Goal: Check status: Check status

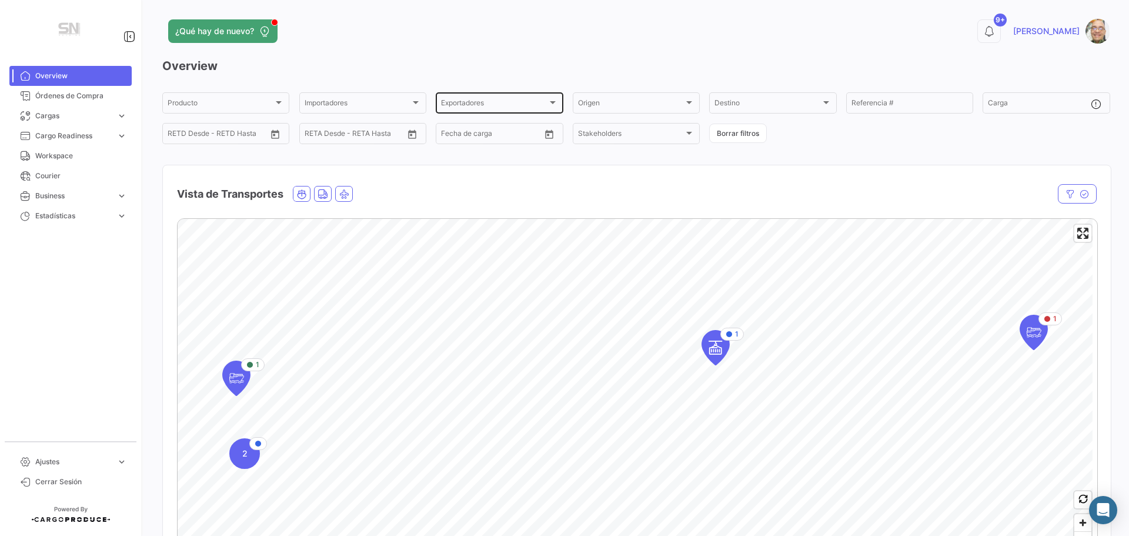
click at [550, 102] on div at bounding box center [553, 102] width 6 height 3
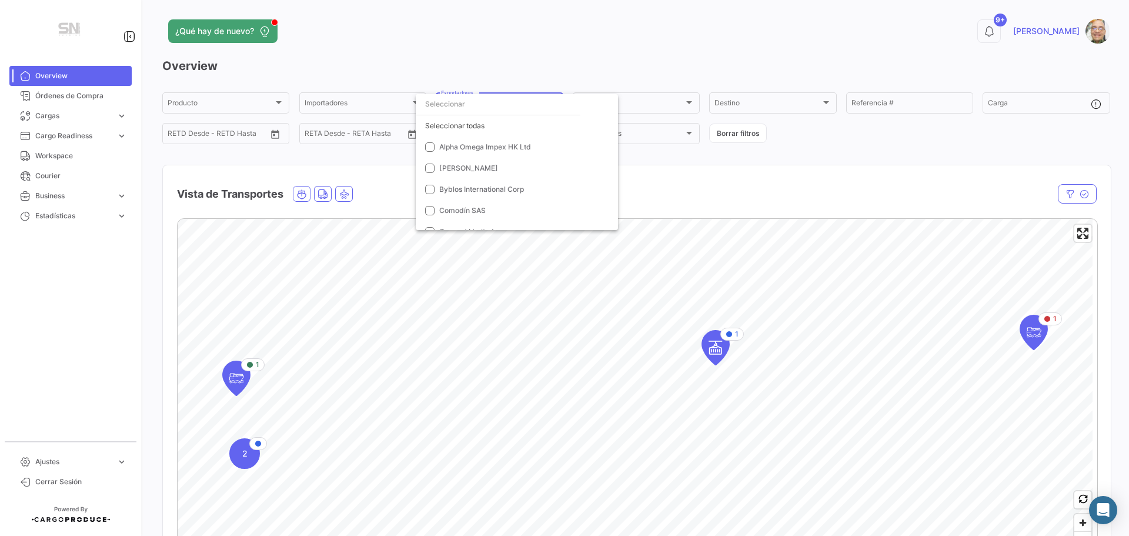
click at [528, 109] on input "dropdown search" at bounding box center [498, 104] width 165 height 21
type input "martes"
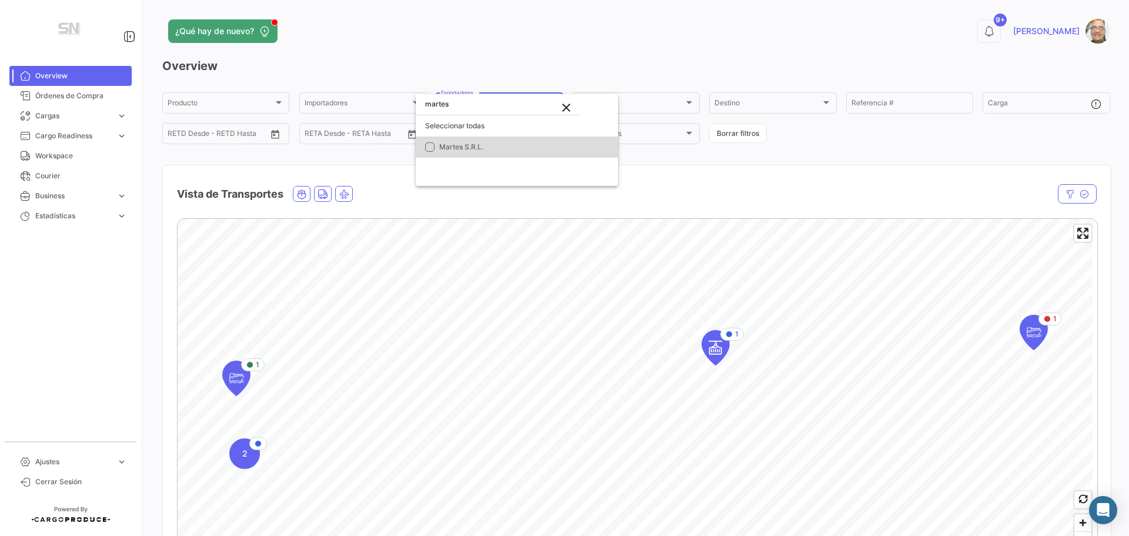
click at [436, 144] on mat-option "Martes S.R.L." at bounding box center [517, 146] width 202 height 21
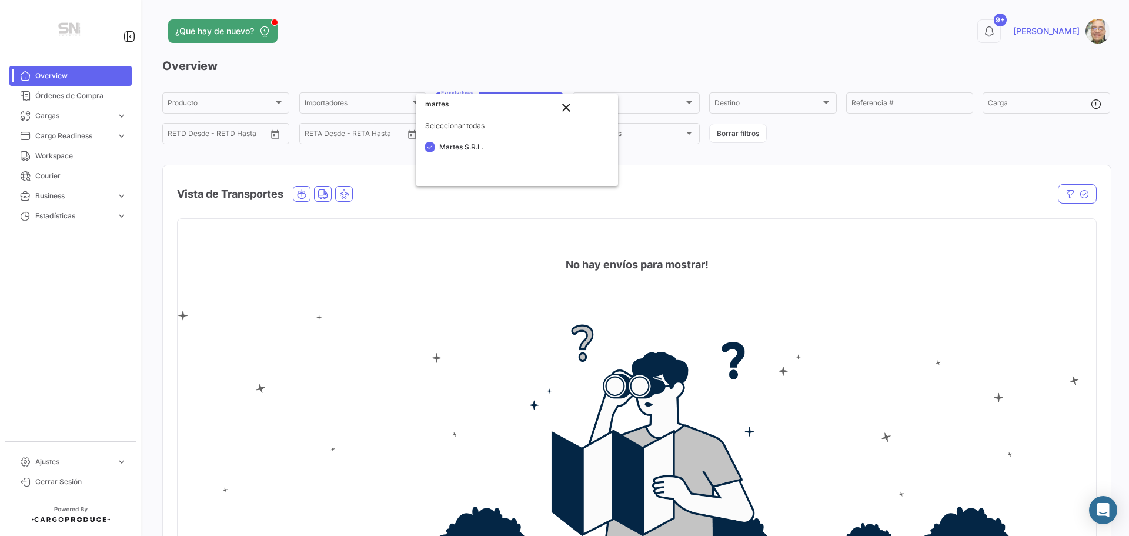
click at [57, 97] on div at bounding box center [564, 268] width 1129 height 536
click at [55, 97] on span "Órdenes de Compra" at bounding box center [81, 96] width 92 height 11
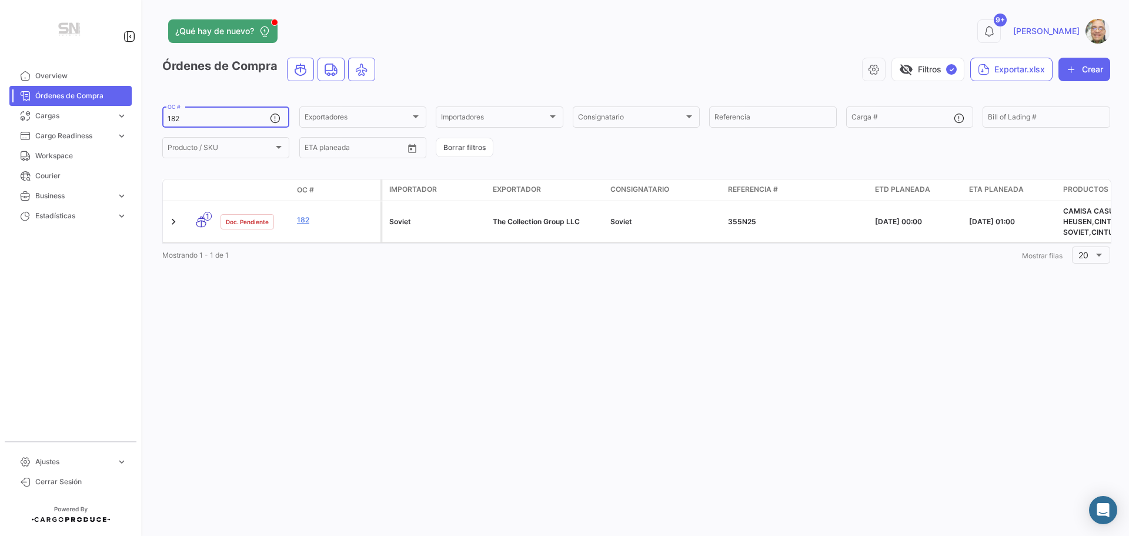
click at [218, 117] on input "182" at bounding box center [219, 119] width 102 height 8
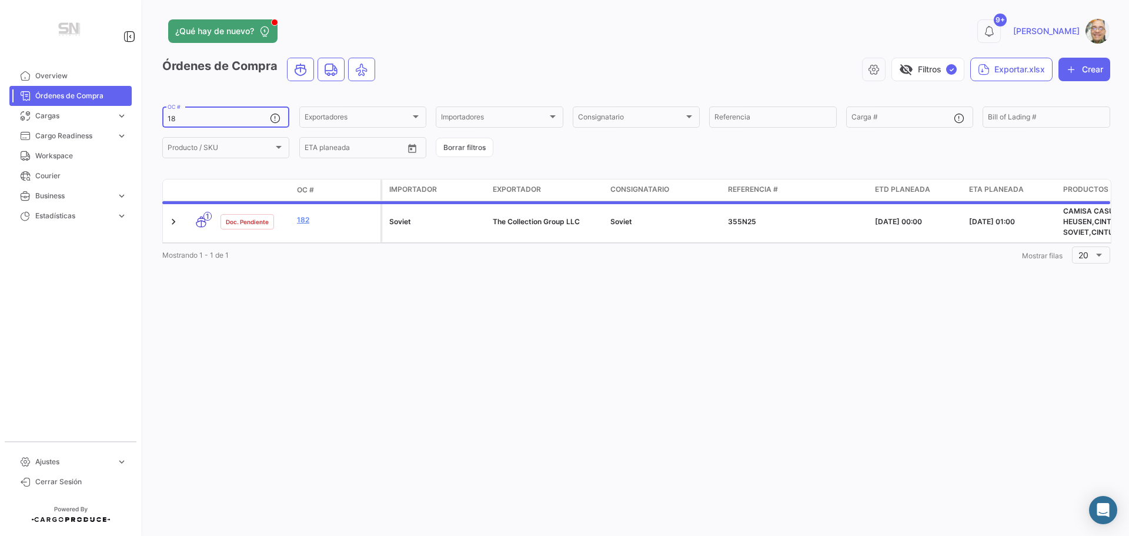
type input "1"
click at [415, 116] on div at bounding box center [416, 116] width 6 height 3
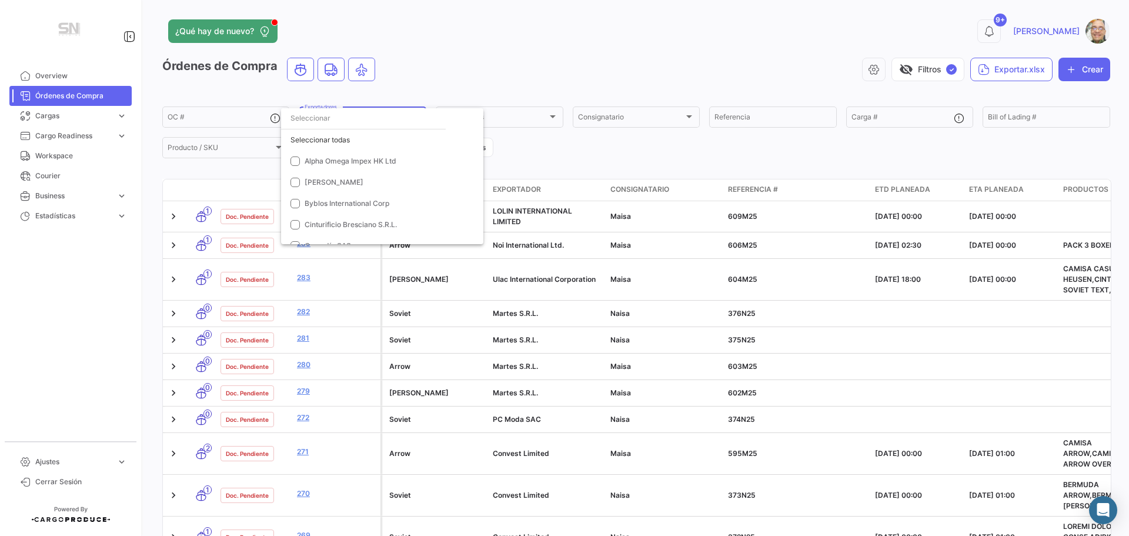
click at [326, 121] on input "dropdown search" at bounding box center [363, 118] width 165 height 21
type input "martes"
click at [292, 157] on mat-pseudo-checkbox at bounding box center [295, 160] width 9 height 9
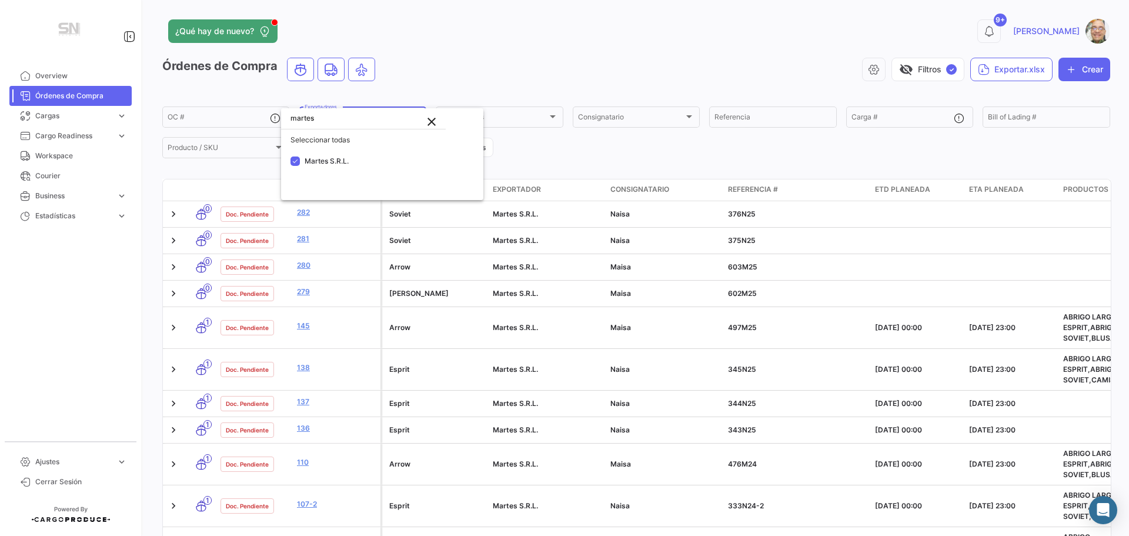
click at [665, 153] on div at bounding box center [564, 268] width 1129 height 536
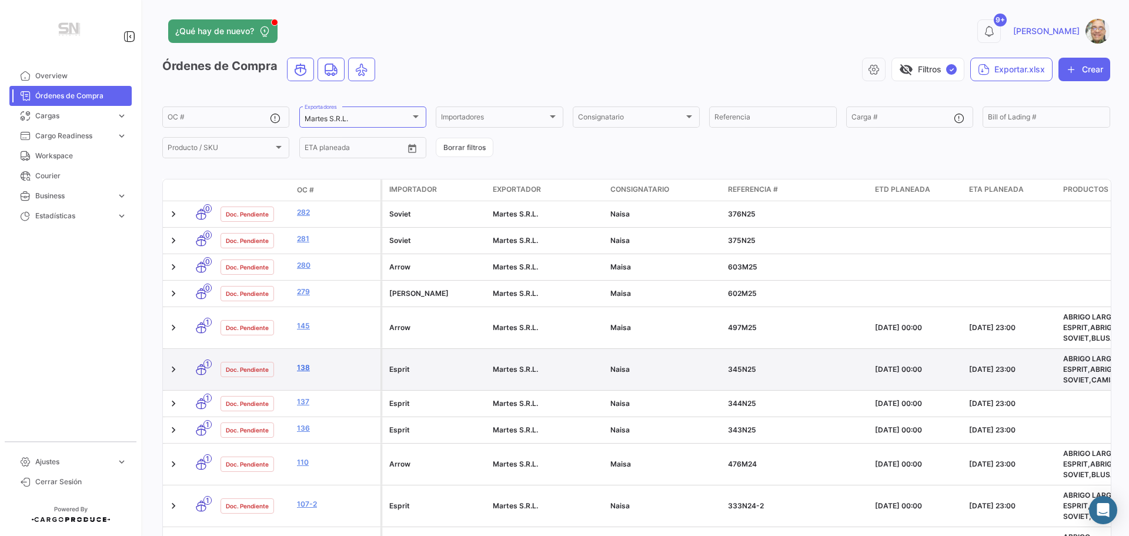
click at [298, 366] on link "138" at bounding box center [336, 367] width 79 height 11
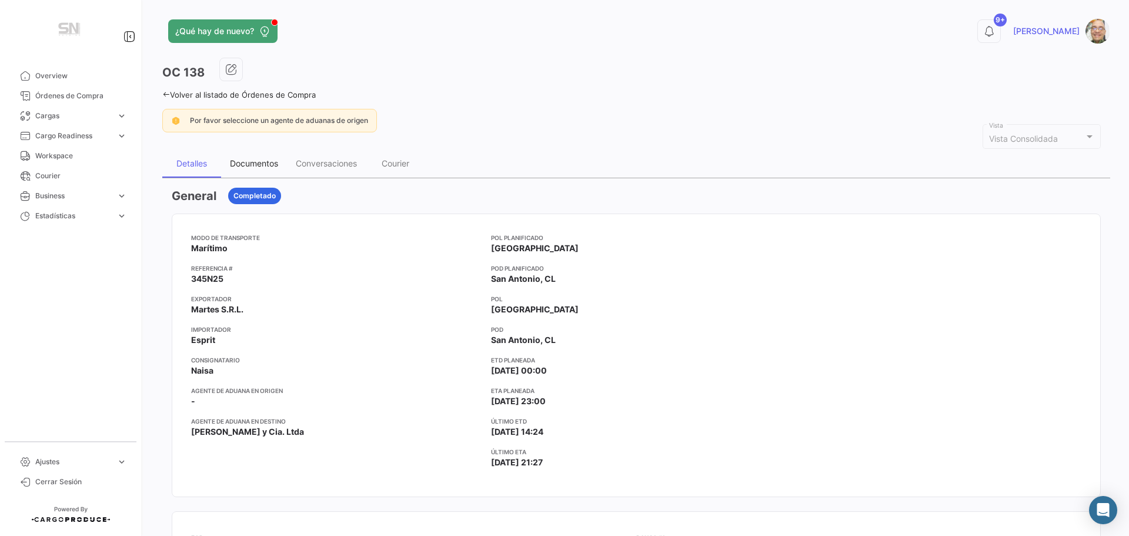
click at [262, 159] on div "Documentos" at bounding box center [254, 163] width 48 height 10
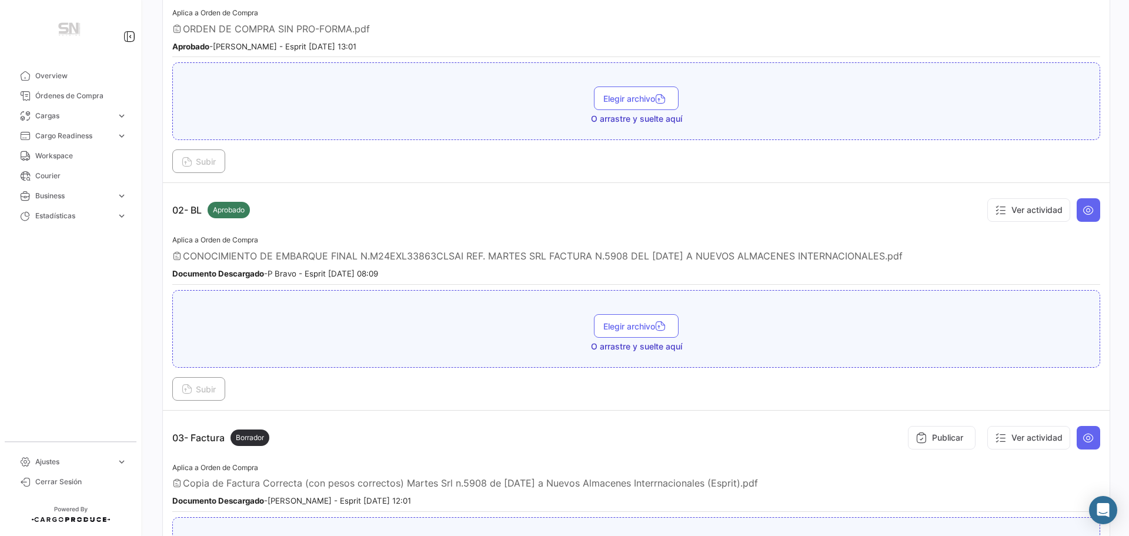
scroll to position [353, 0]
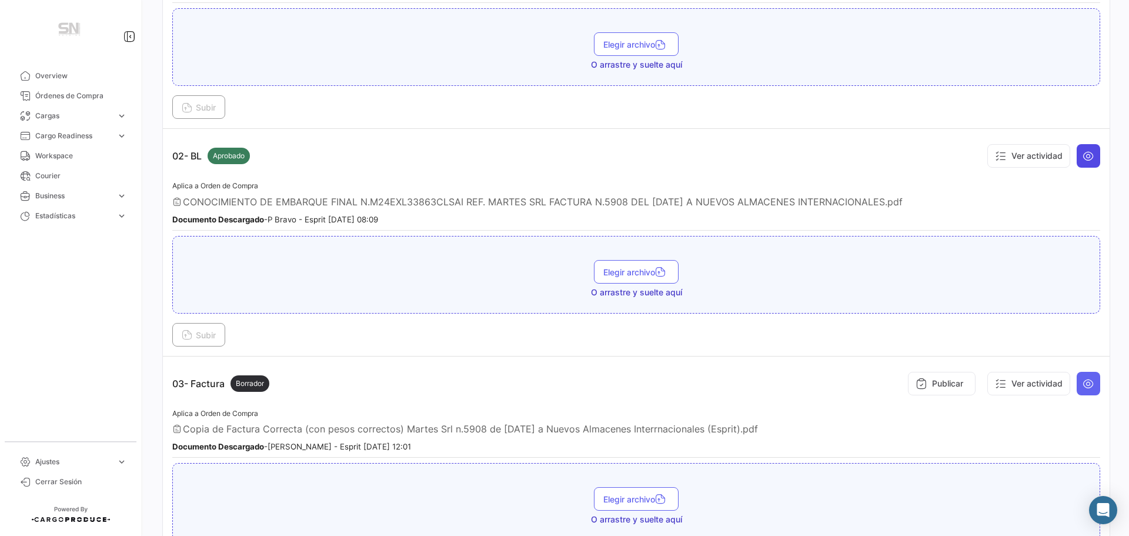
click at [1083, 161] on icon at bounding box center [1089, 156] width 12 height 12
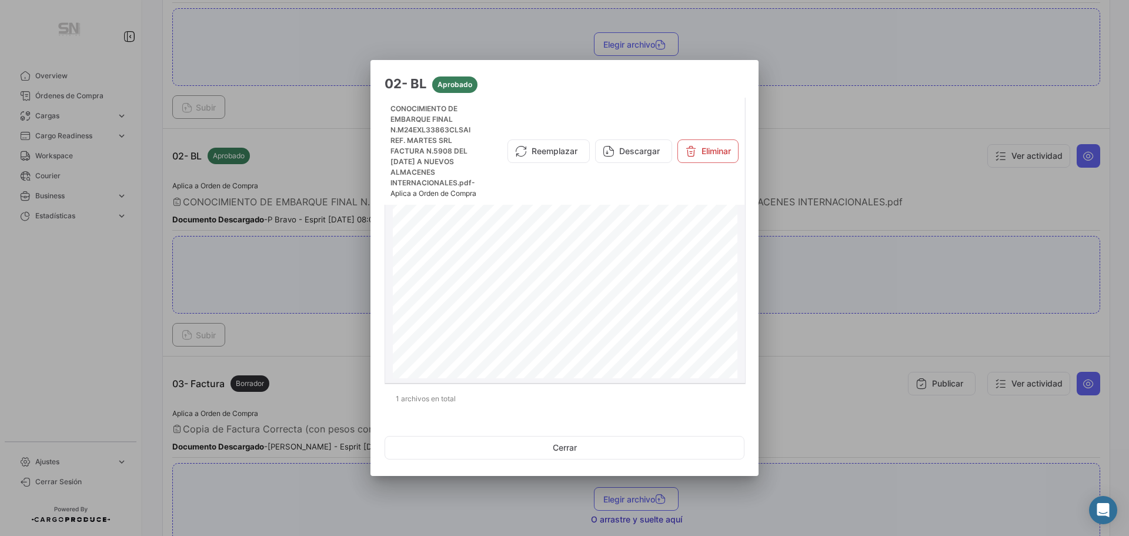
scroll to position [118, 0]
click at [572, 452] on button "Cerrar" at bounding box center [565, 448] width 360 height 24
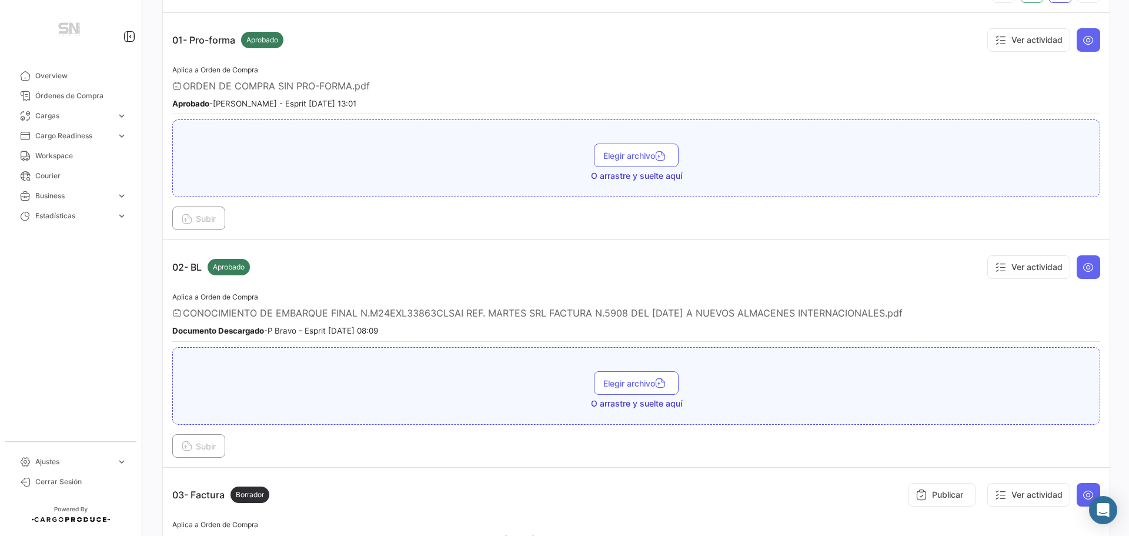
scroll to position [0, 0]
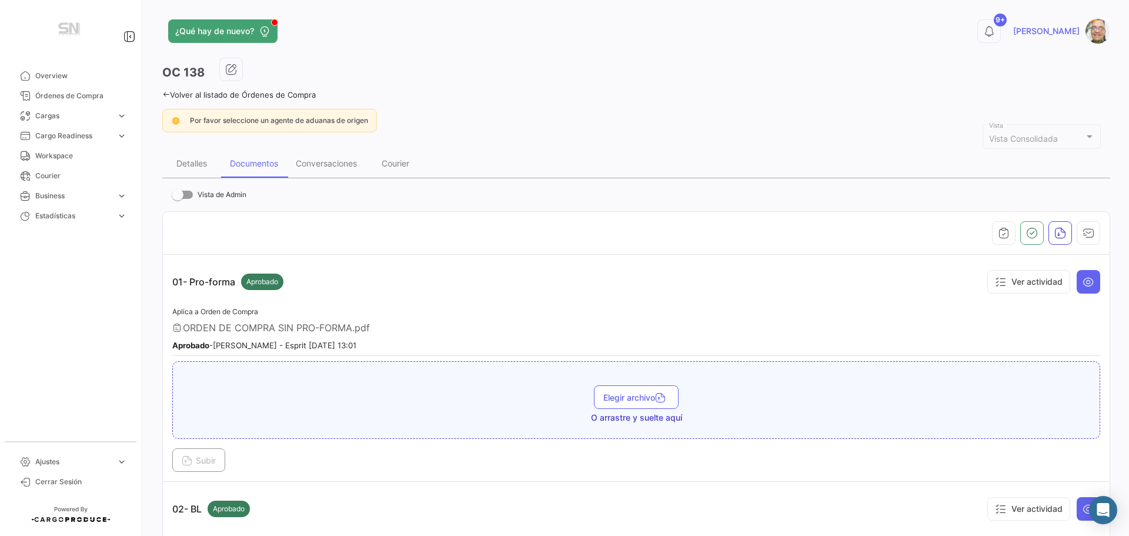
click at [163, 94] on icon at bounding box center [166, 95] width 8 height 8
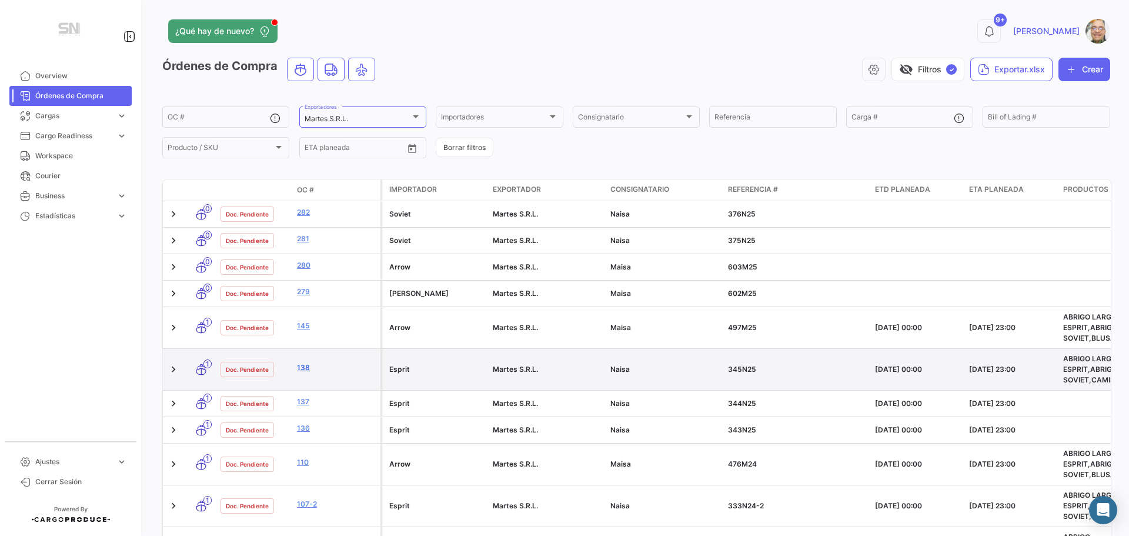
click at [315, 364] on link "138" at bounding box center [336, 367] width 79 height 11
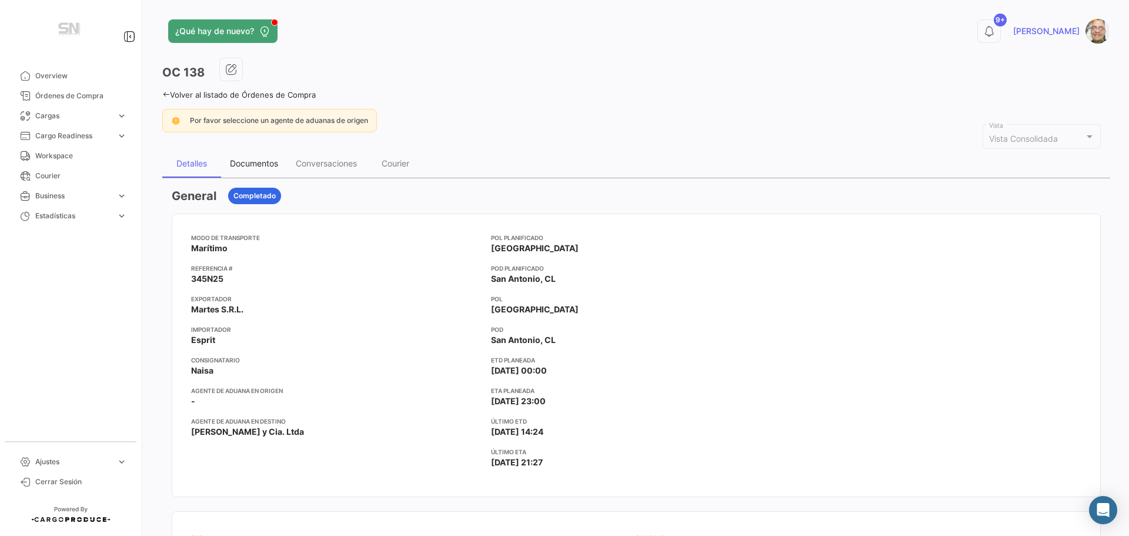
click at [261, 159] on div "Documentos" at bounding box center [254, 163] width 48 height 10
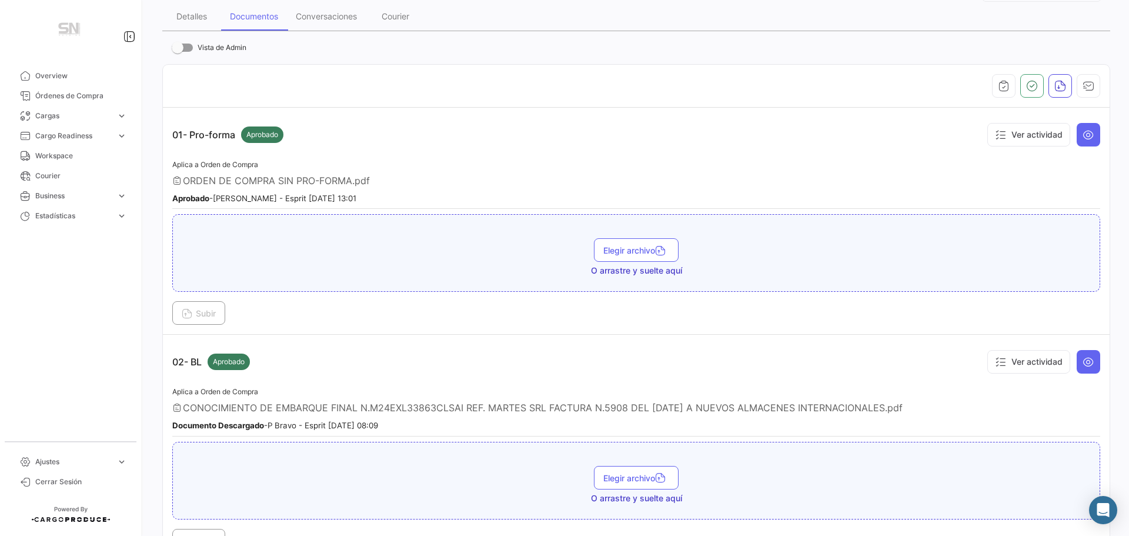
scroll to position [235, 0]
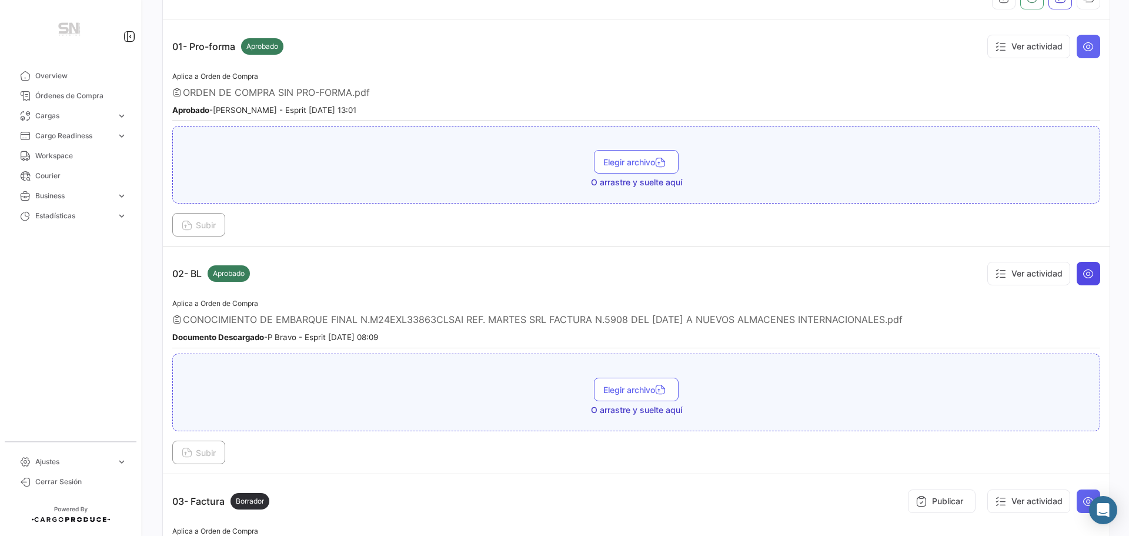
click at [1083, 279] on icon at bounding box center [1089, 274] width 12 height 12
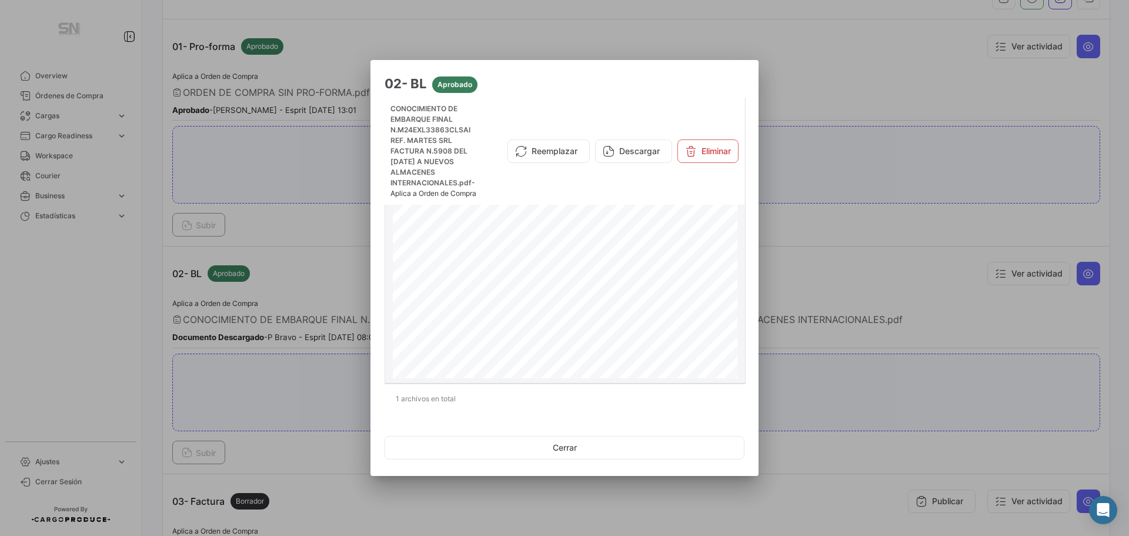
scroll to position [118, 0]
click at [574, 449] on button "Cerrar" at bounding box center [565, 448] width 360 height 24
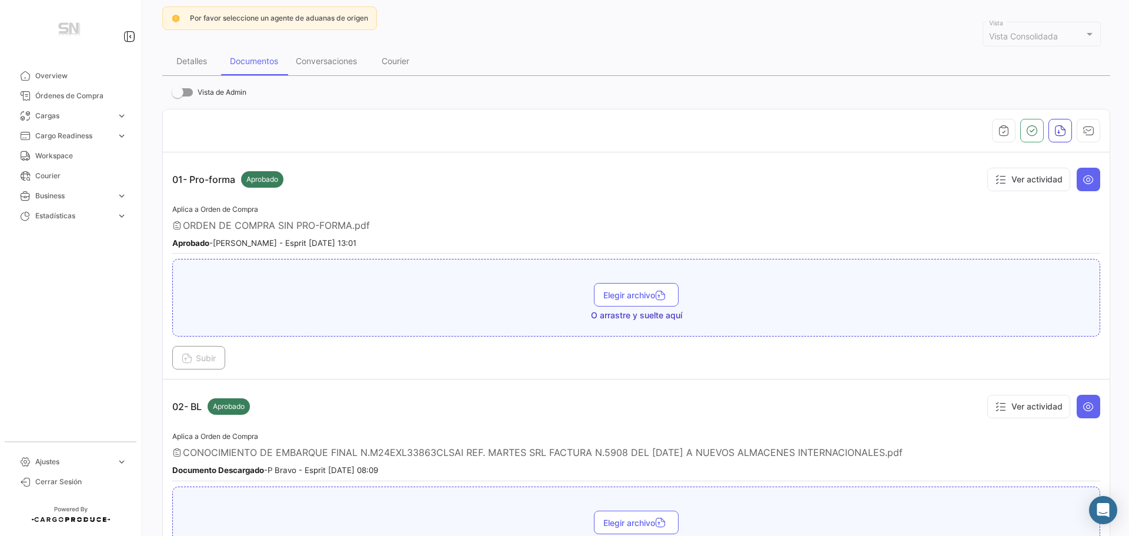
scroll to position [0, 0]
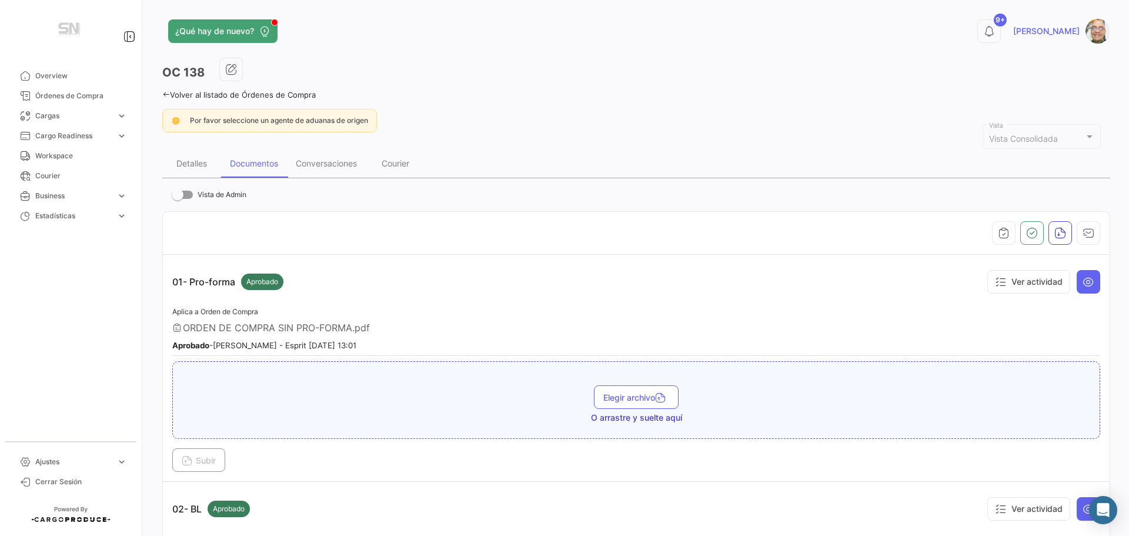
click at [168, 95] on icon at bounding box center [166, 95] width 8 height 8
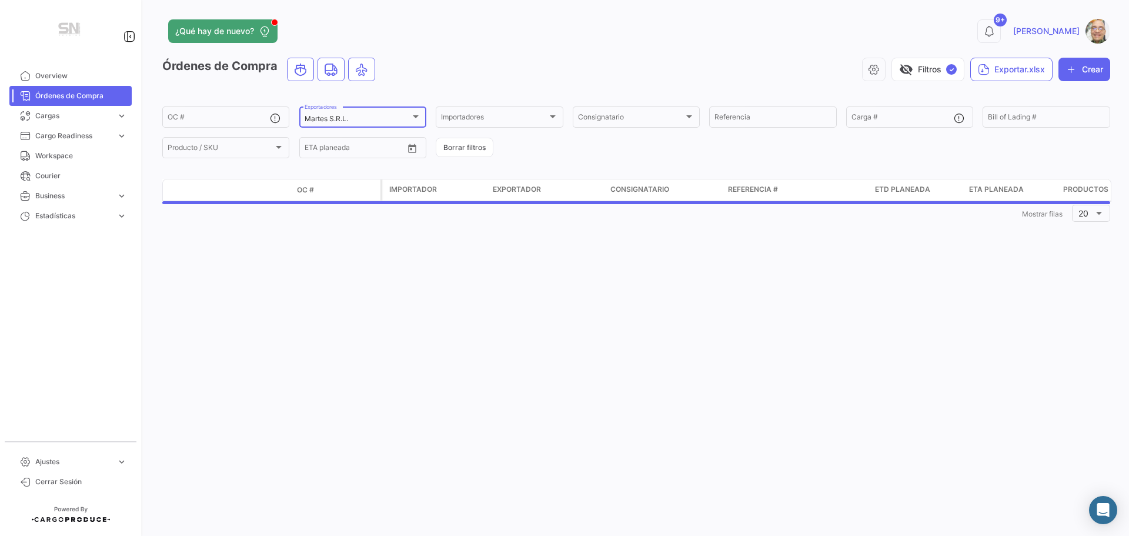
click at [413, 117] on div at bounding box center [416, 116] width 6 height 3
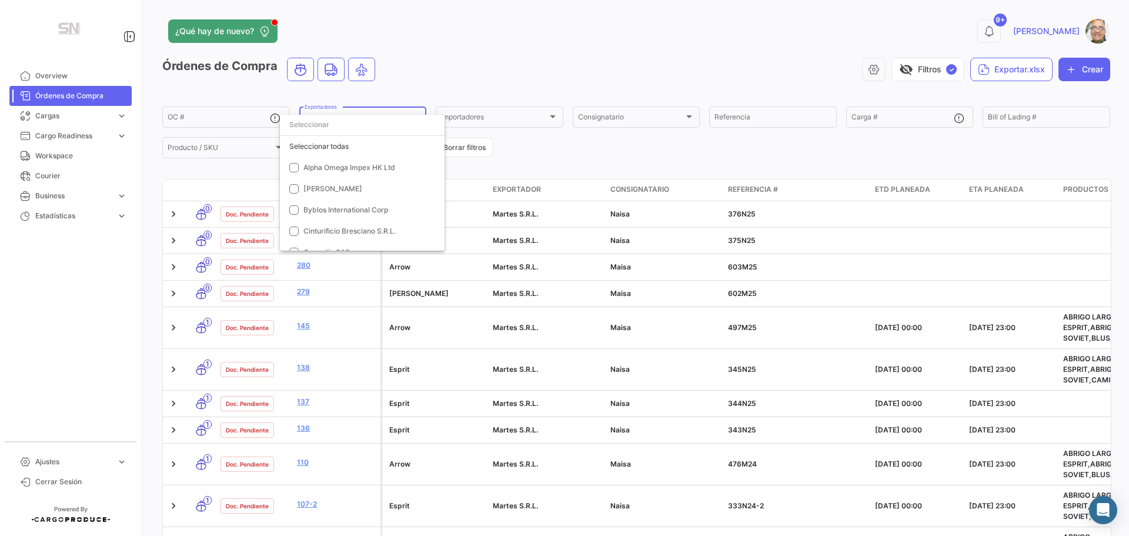
scroll to position [527, 0]
click at [295, 150] on mat-pseudo-checkbox at bounding box center [293, 147] width 9 height 9
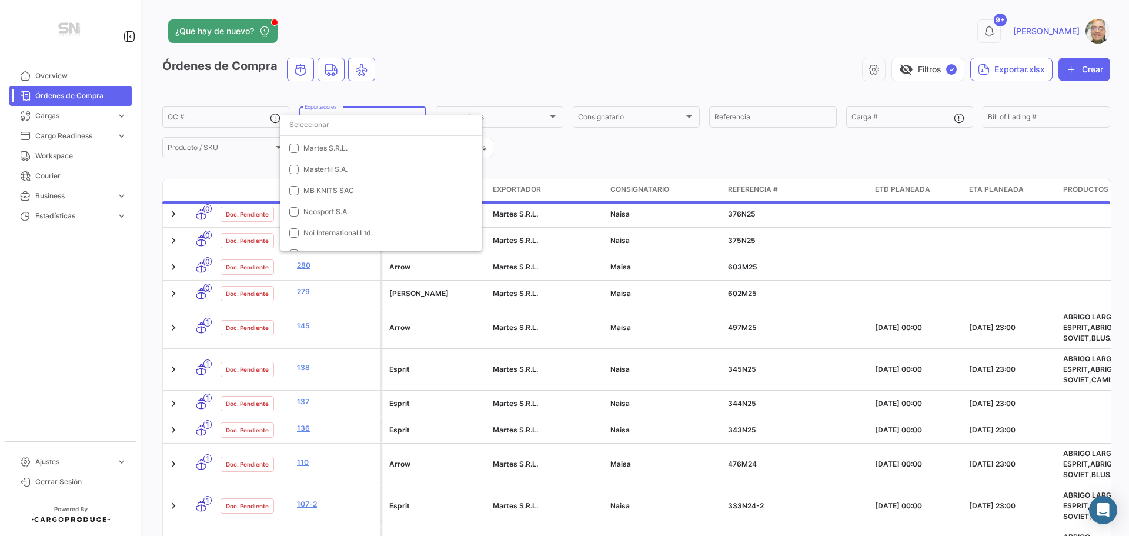
click at [533, 146] on div at bounding box center [564, 268] width 1129 height 536
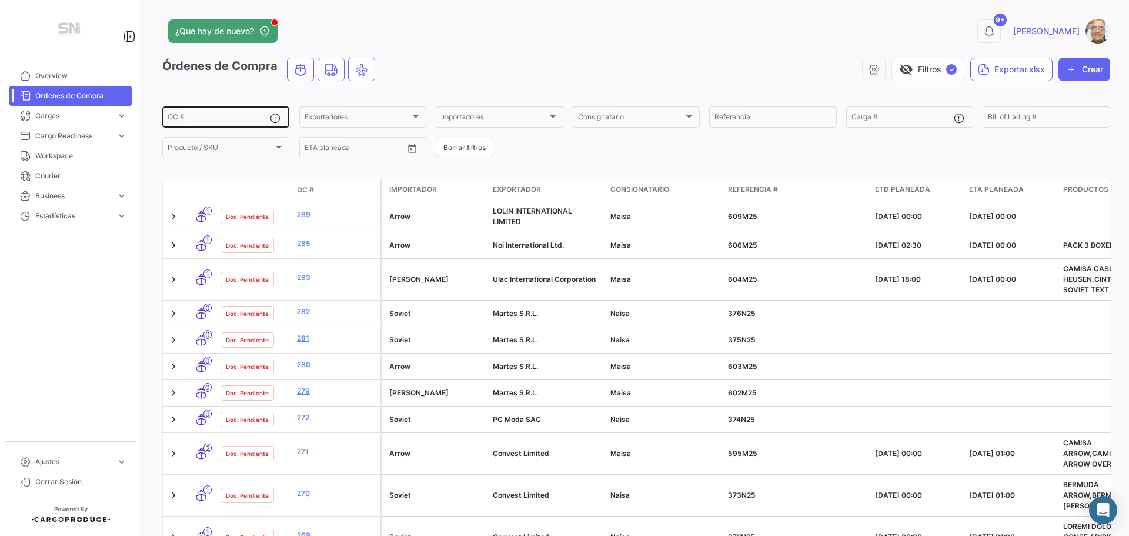
click at [196, 115] on input "OC #" at bounding box center [219, 119] width 102 height 8
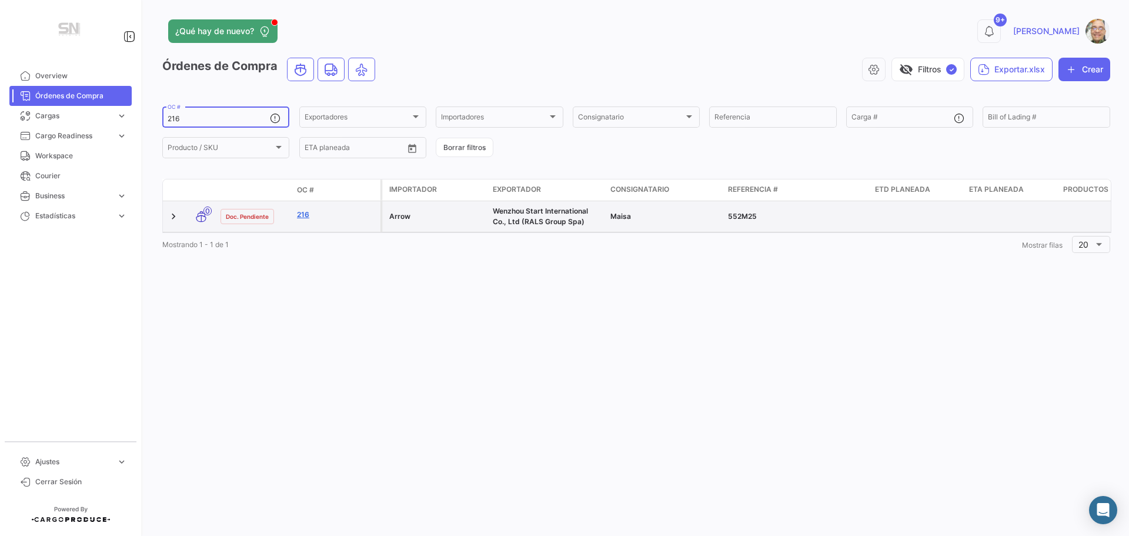
type input "216"
click at [307, 219] on link "216" at bounding box center [336, 214] width 79 height 11
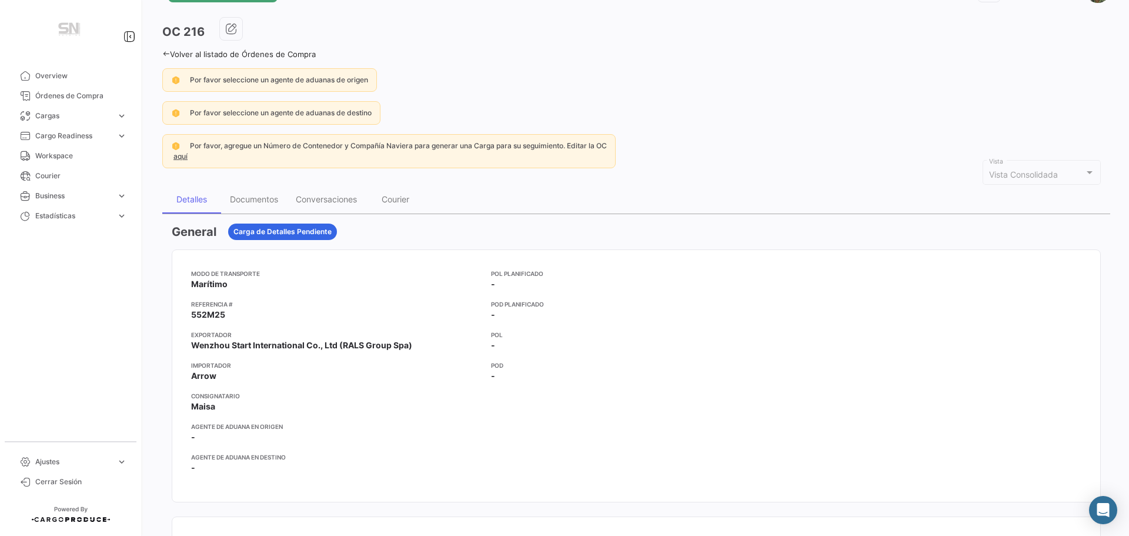
scroll to position [59, 0]
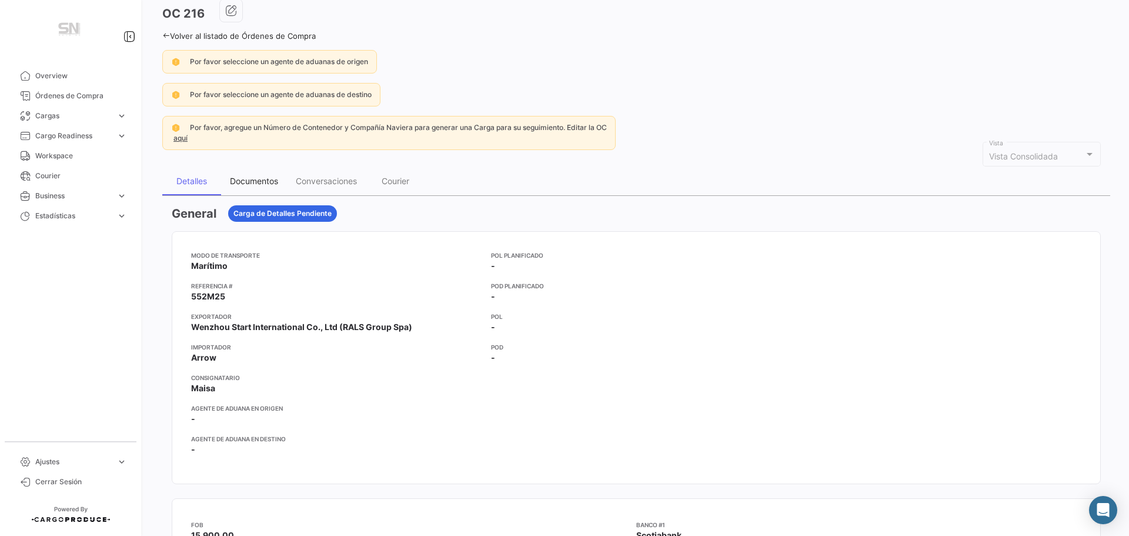
click at [239, 182] on div "Documentos" at bounding box center [254, 181] width 48 height 10
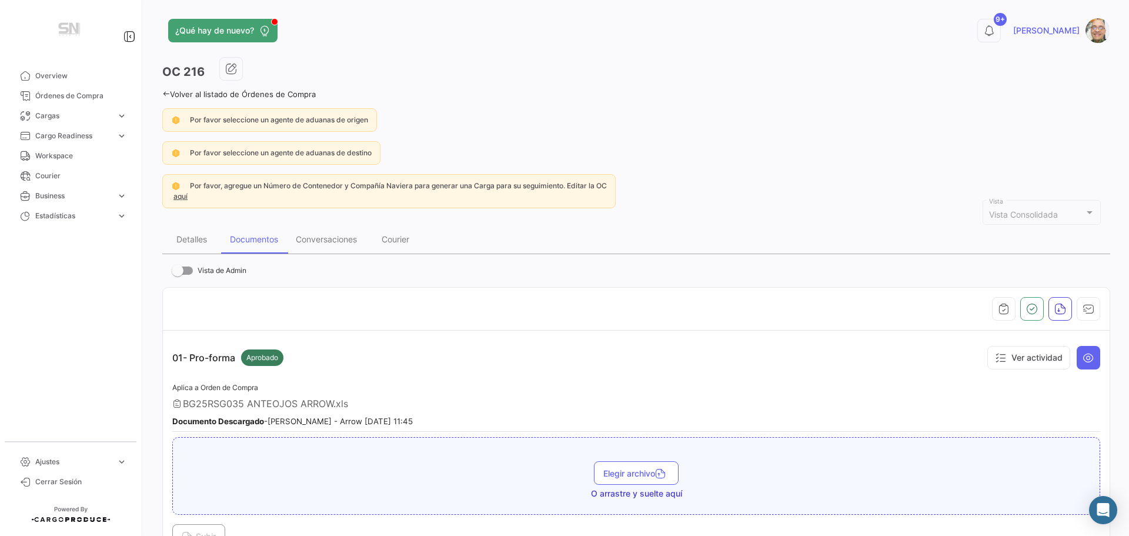
scroll to position [0, 0]
click at [181, 236] on div "Detalles" at bounding box center [191, 240] width 31 height 10
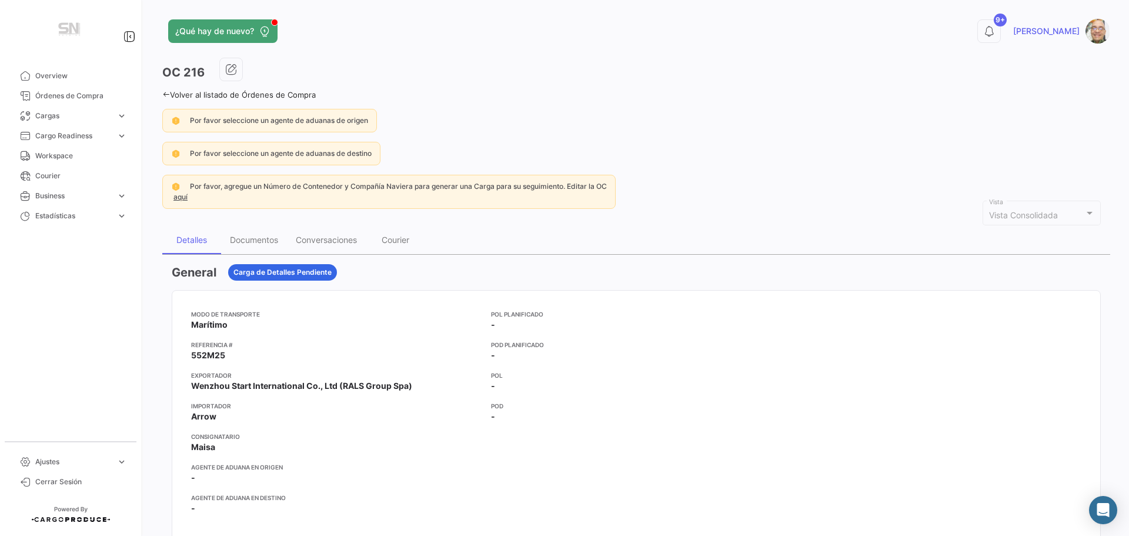
click at [169, 94] on icon at bounding box center [166, 95] width 8 height 8
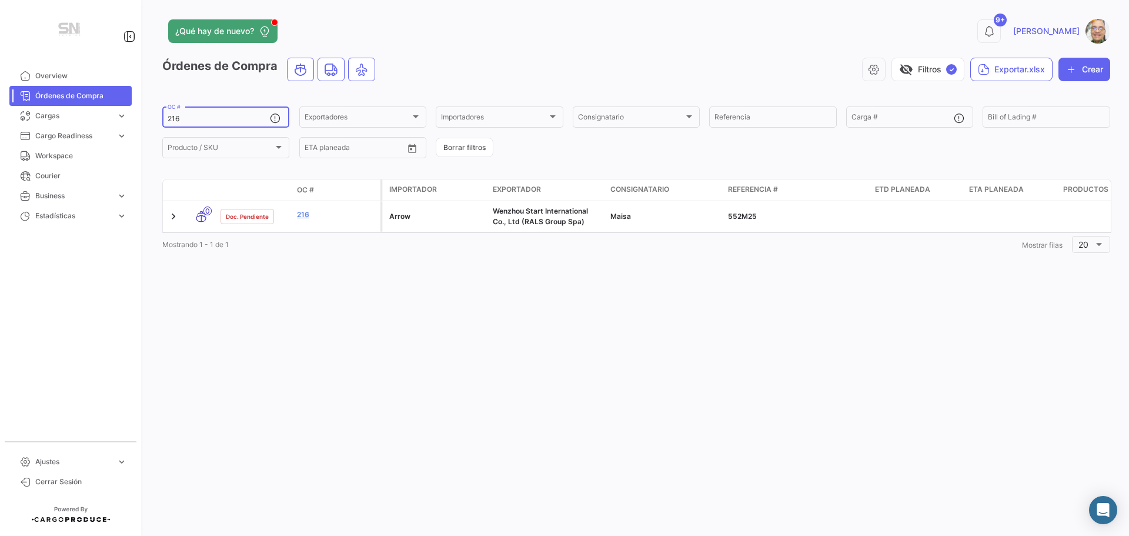
click at [189, 118] on input "216" at bounding box center [219, 119] width 102 height 8
type input "2"
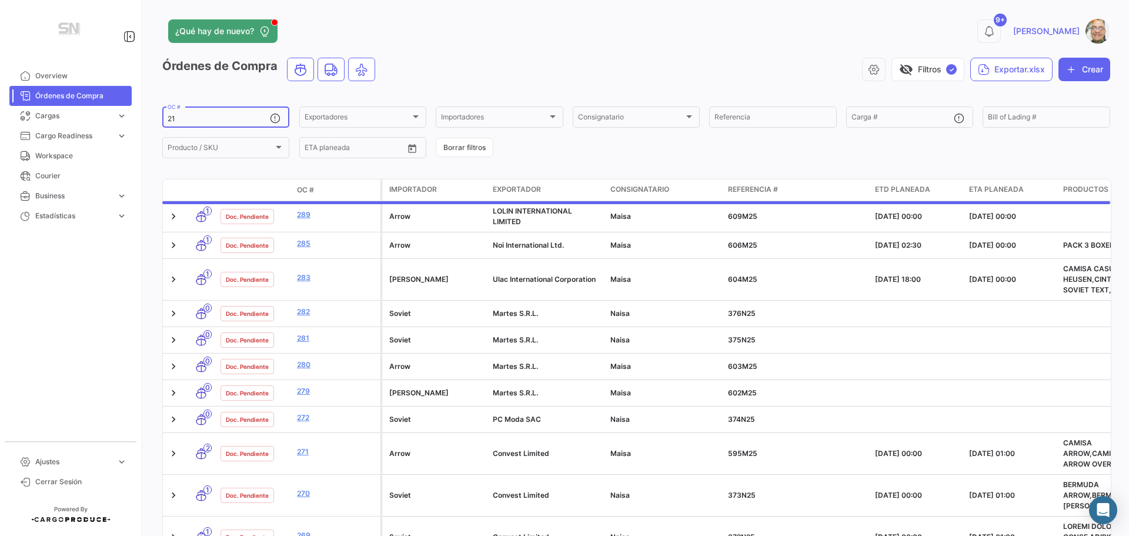
type input "216"
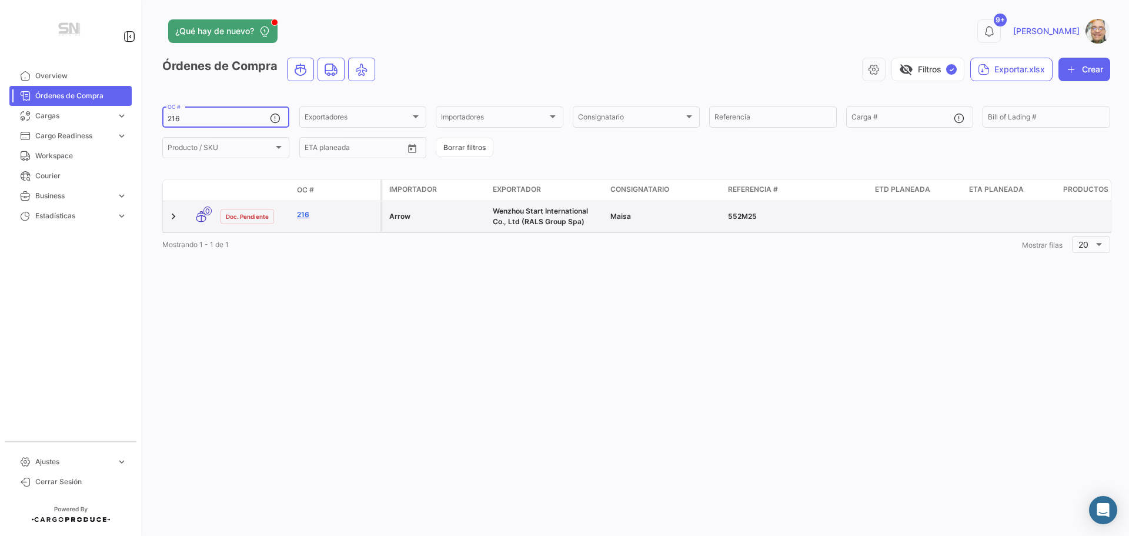
click at [305, 219] on link "216" at bounding box center [336, 214] width 79 height 11
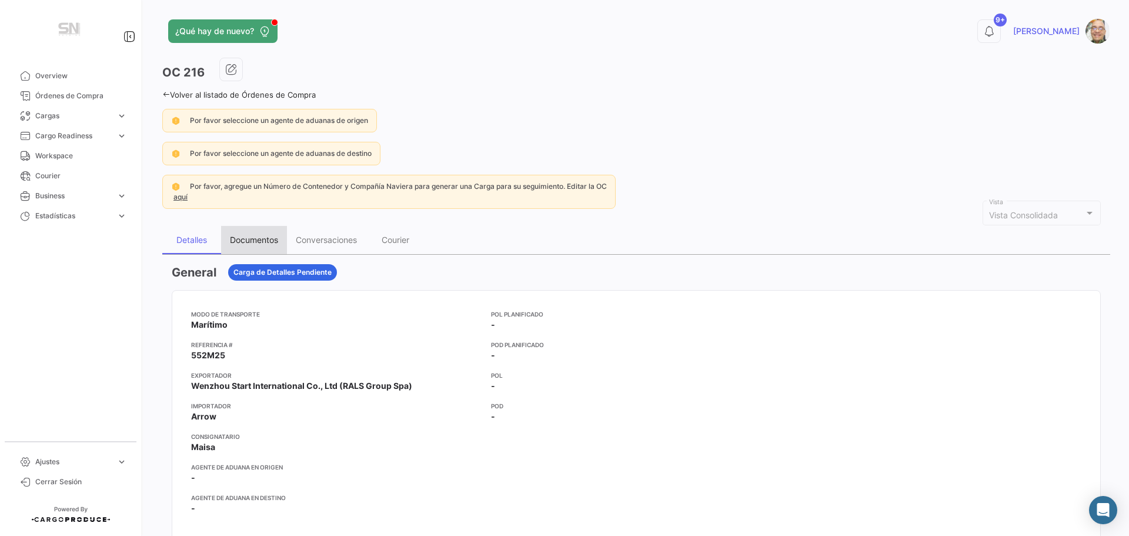
click at [250, 243] on div "Documentos" at bounding box center [254, 240] width 48 height 10
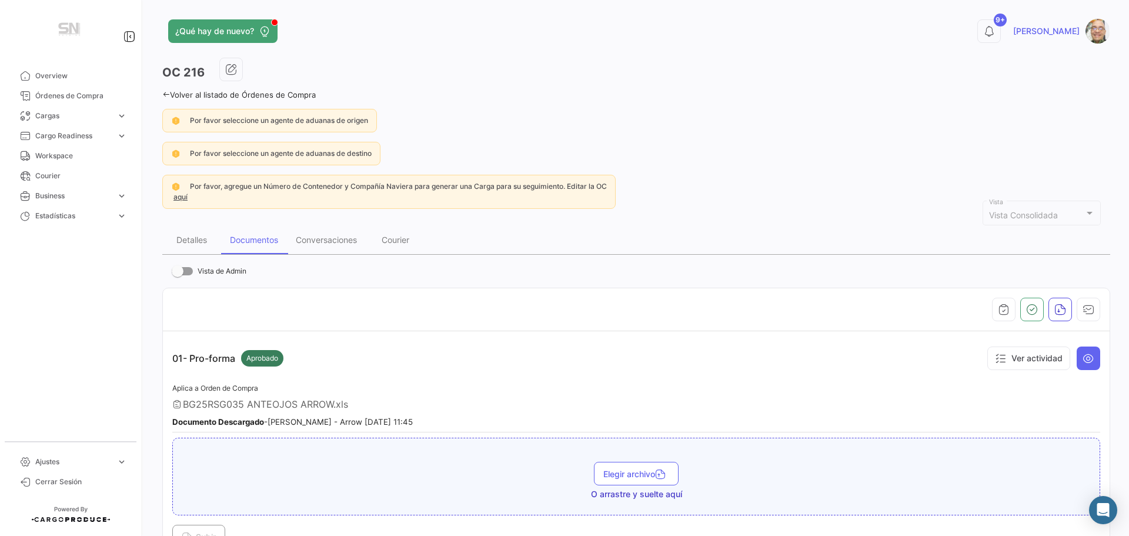
click at [165, 92] on icon at bounding box center [166, 95] width 8 height 8
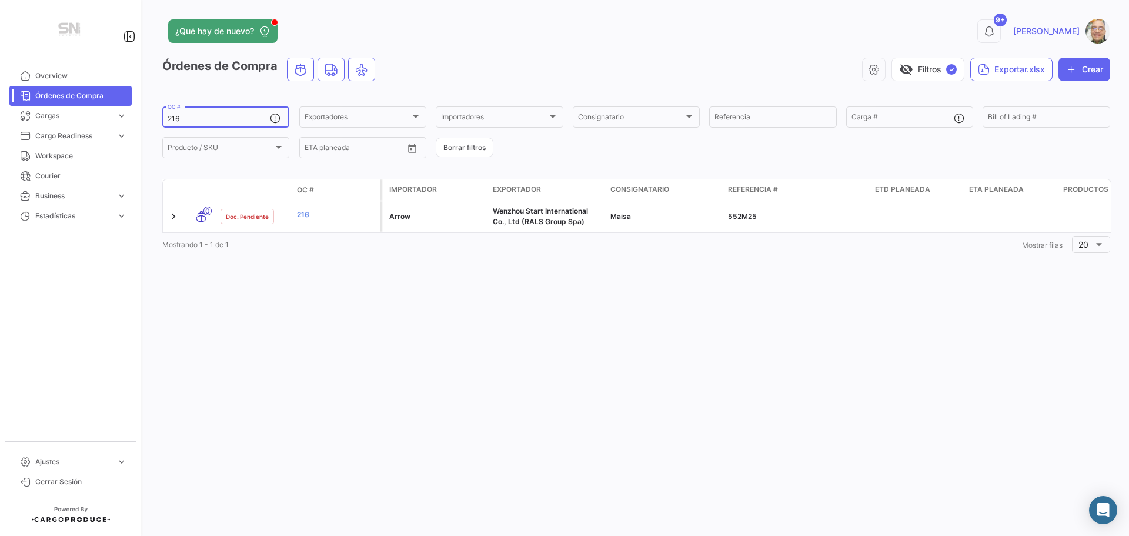
click at [195, 118] on input "216" at bounding box center [219, 119] width 102 height 8
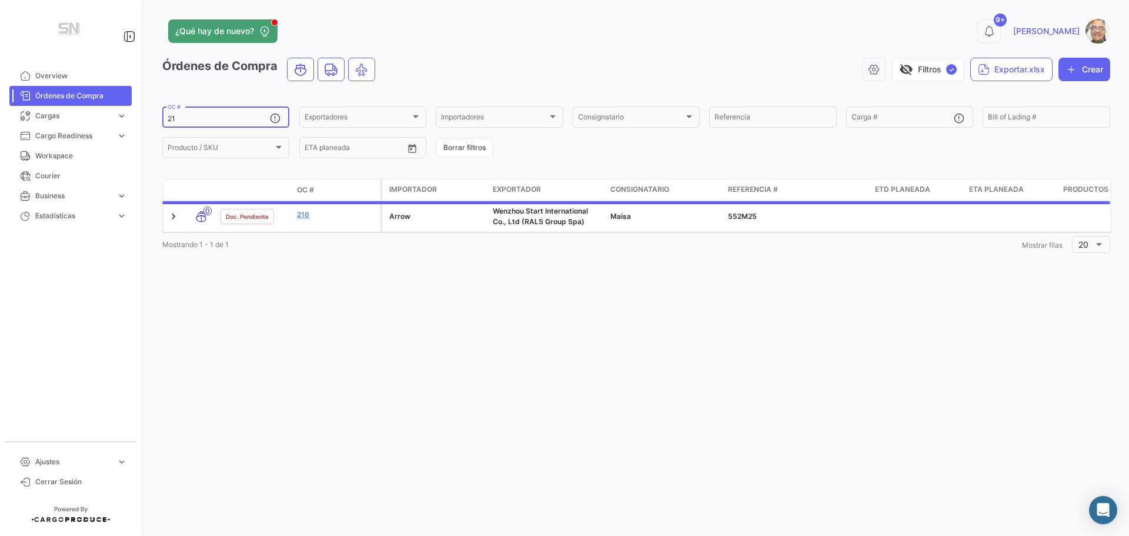
type input "2"
